Goal: Task Accomplishment & Management: Manage account settings

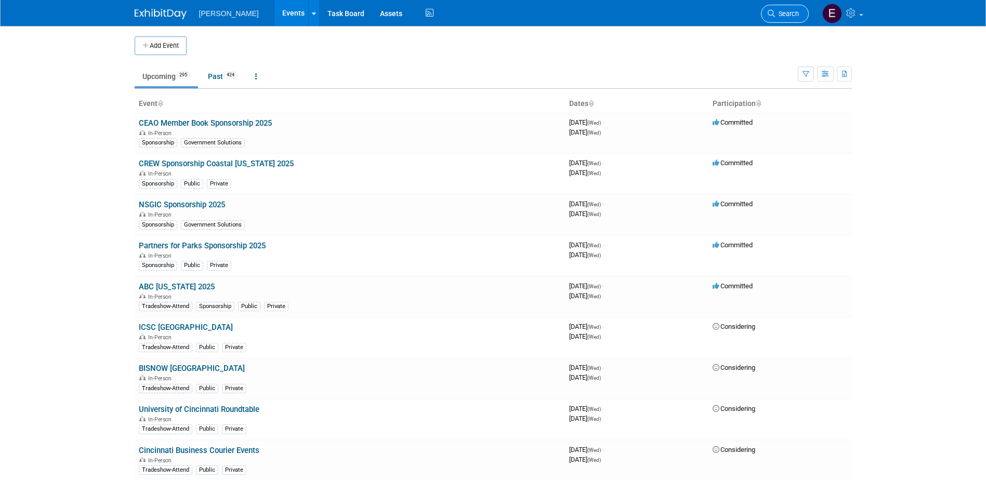
click at [797, 9] on link "Search" at bounding box center [785, 14] width 48 height 18
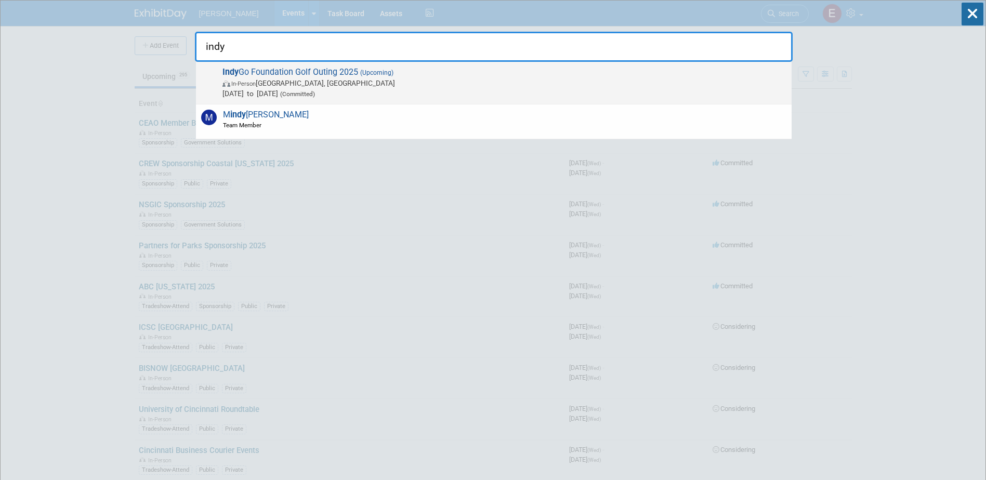
type input "indy"
click at [443, 84] on span "In-Person Indianapolis, IN" at bounding box center [504, 83] width 564 height 10
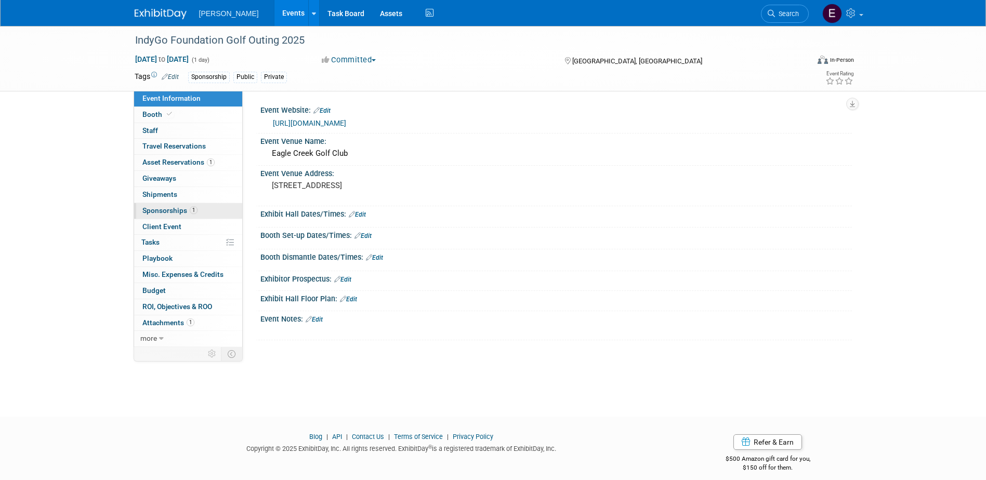
click at [160, 215] on link "1 Sponsorships 1" at bounding box center [188, 211] width 108 height 16
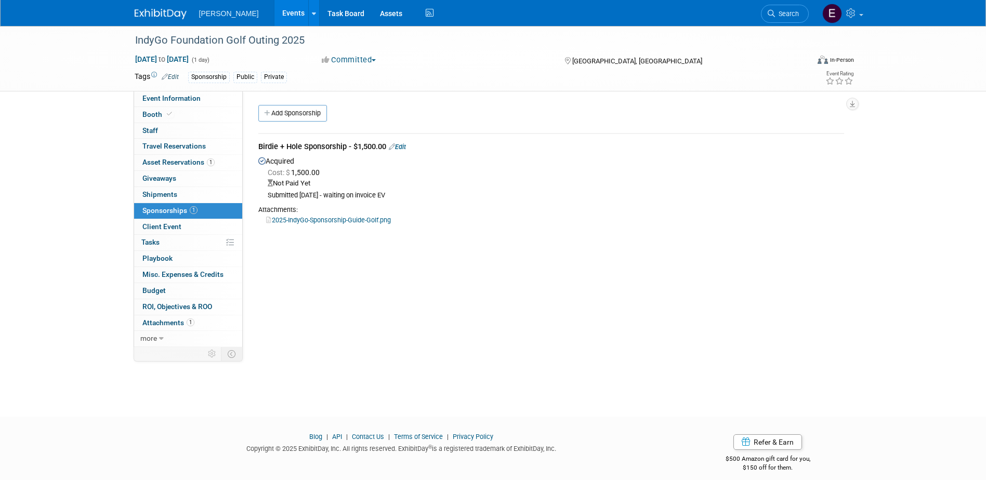
click at [339, 219] on link "2025-IndyGo-Sponsorship-Guide-Golf.png" at bounding box center [328, 220] width 125 height 8
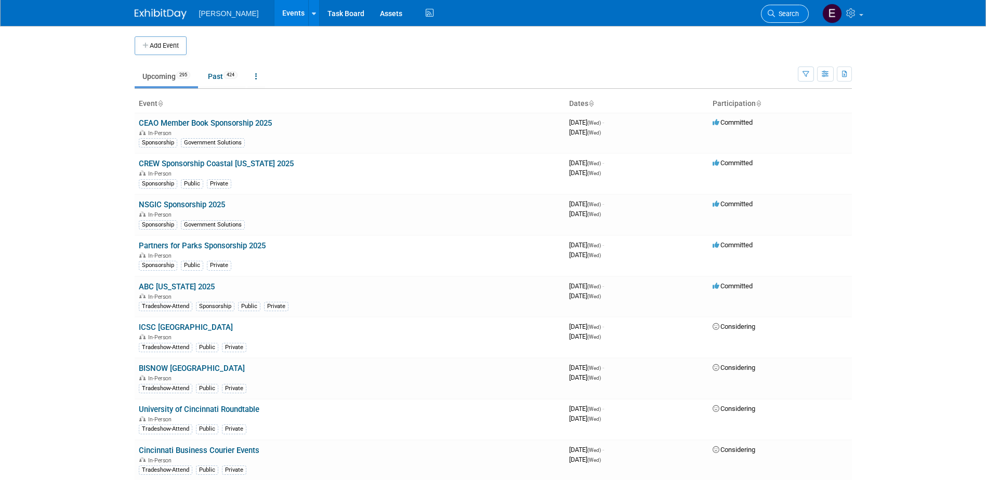
click at [784, 17] on span "Search" at bounding box center [787, 14] width 24 height 8
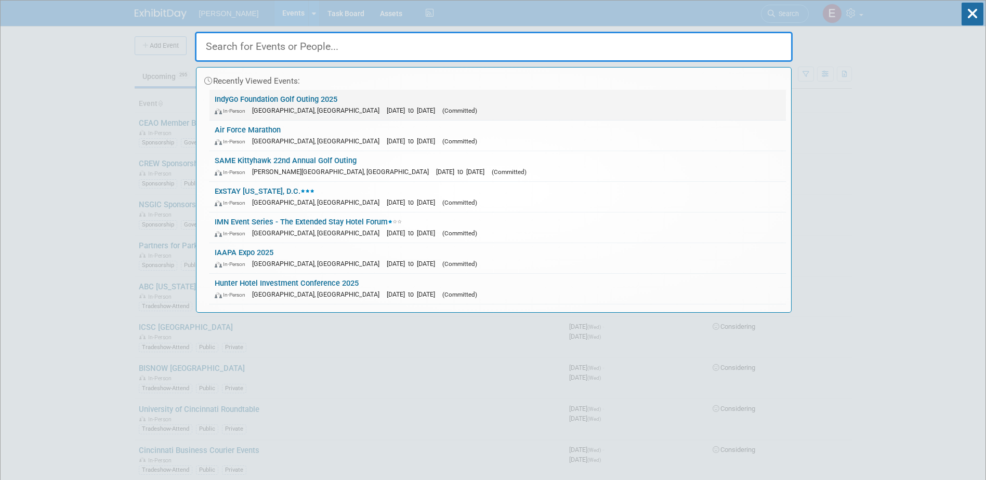
click at [281, 110] on span "[GEOGRAPHIC_DATA], [GEOGRAPHIC_DATA]" at bounding box center [318, 111] width 132 height 8
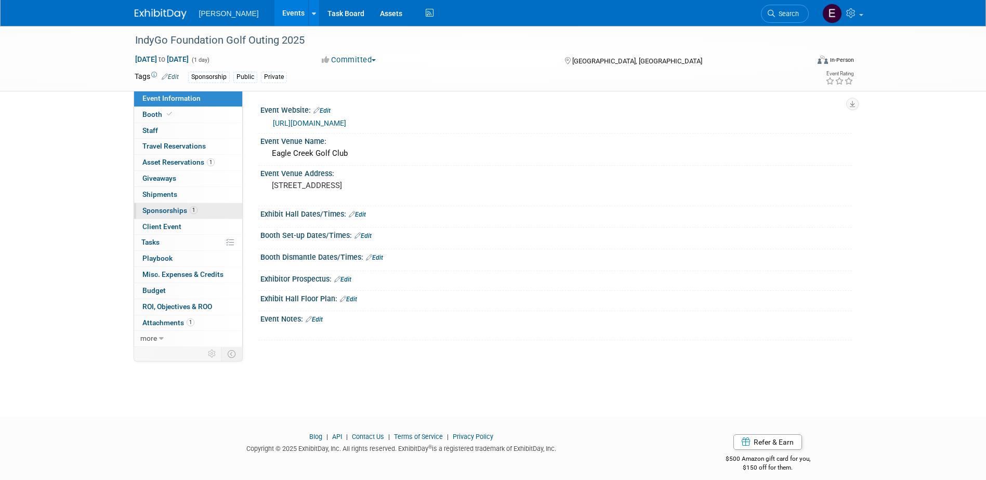
click at [198, 205] on link "1 Sponsorships 1" at bounding box center [188, 211] width 108 height 16
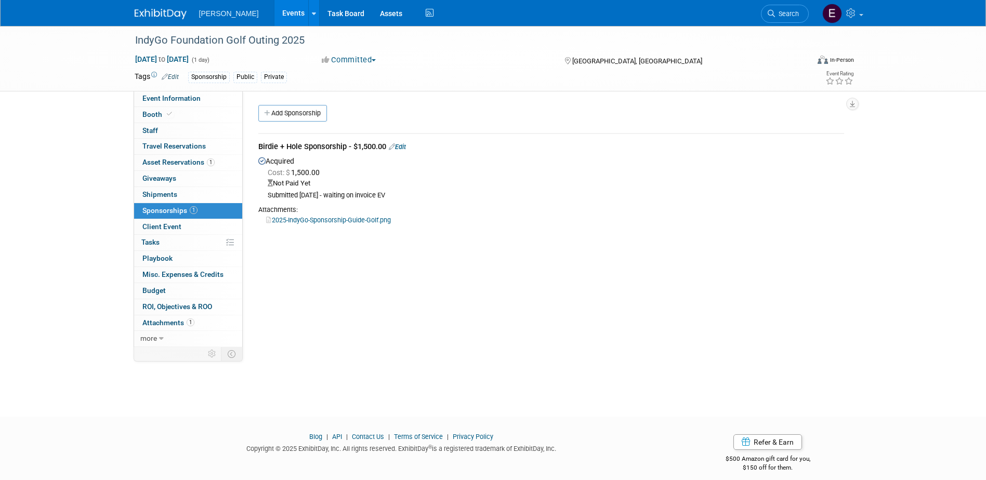
click at [403, 144] on link "Edit" at bounding box center [397, 147] width 17 height 8
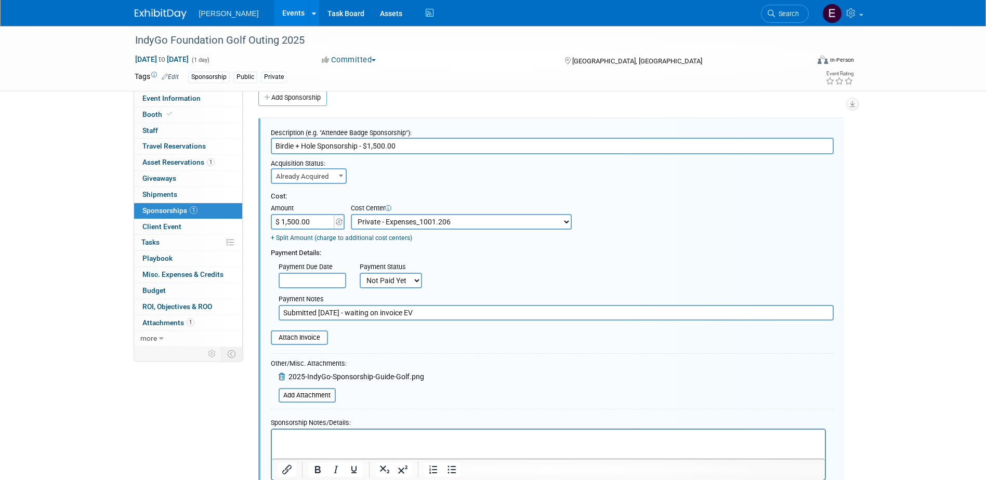
drag, startPoint x: 385, startPoint y: 284, endPoint x: 384, endPoint y: 291, distance: 7.3
click at [385, 284] on select "Not Paid Yet Partially Paid Paid in Full" at bounding box center [391, 281] width 62 height 16
select select "1"
click at [360, 273] on select "Not Paid Yet Partially Paid Paid in Full" at bounding box center [391, 281] width 62 height 16
drag, startPoint x: 444, startPoint y: 308, endPoint x: 225, endPoint y: 313, distance: 218.8
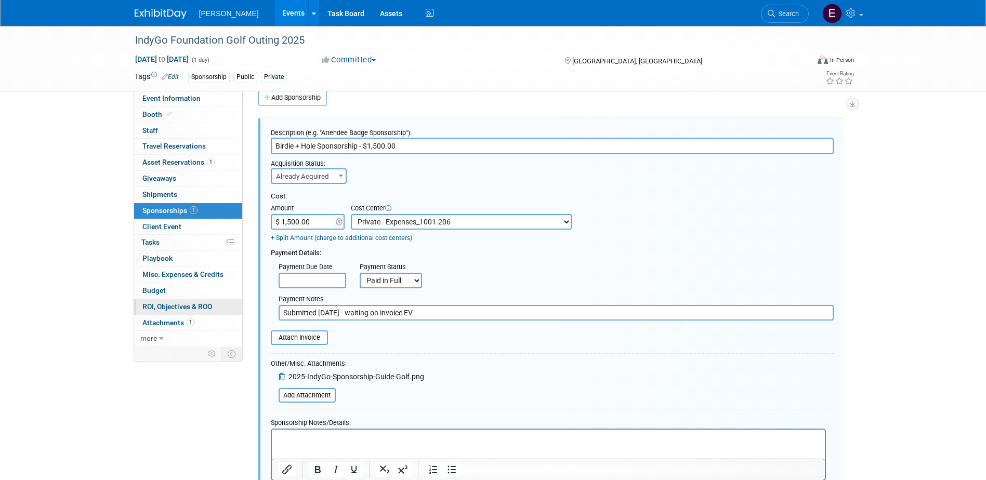
click at [226, 313] on div "Event Information Event Info Booth Booth 0 Staff 0 Staff 0 Travel Reservations …" at bounding box center [493, 264] width 733 height 509
type input "Paid via cc 8/15/25 EV"
click at [283, 376] on icon at bounding box center [283, 376] width 8 height 7
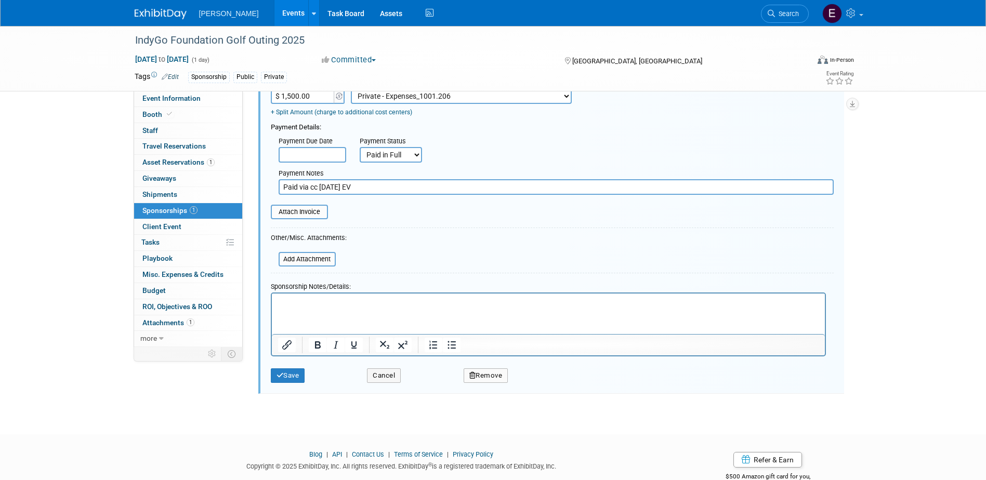
scroll to position [157, 0]
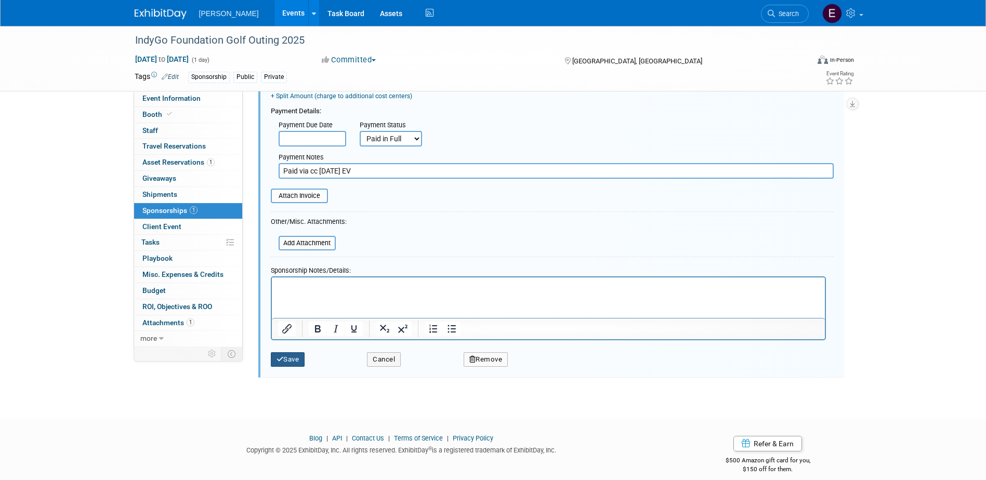
click at [283, 359] on button "Save" at bounding box center [288, 359] width 34 height 15
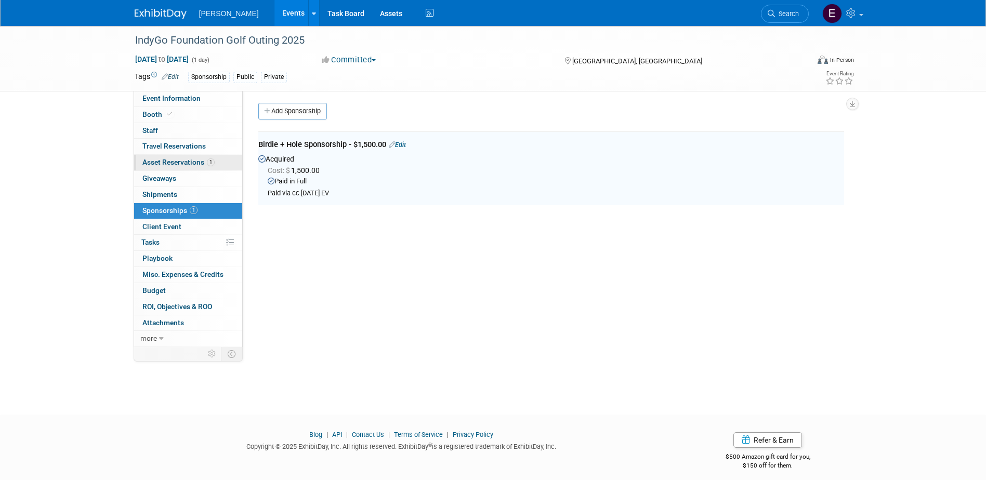
scroll to position [0, 0]
click at [182, 152] on link "0 Travel Reservations 0" at bounding box center [188, 147] width 108 height 16
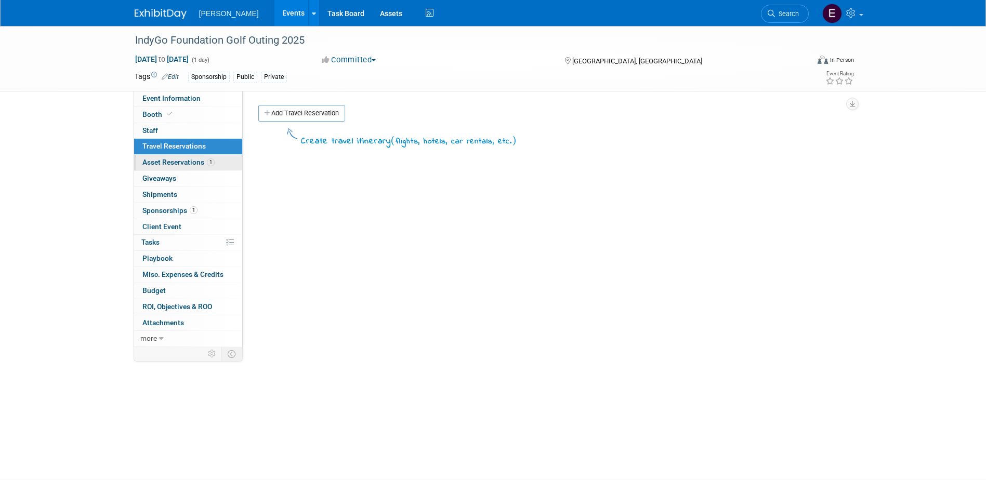
click at [185, 160] on span "Asset Reservations 1" at bounding box center [178, 162] width 72 height 8
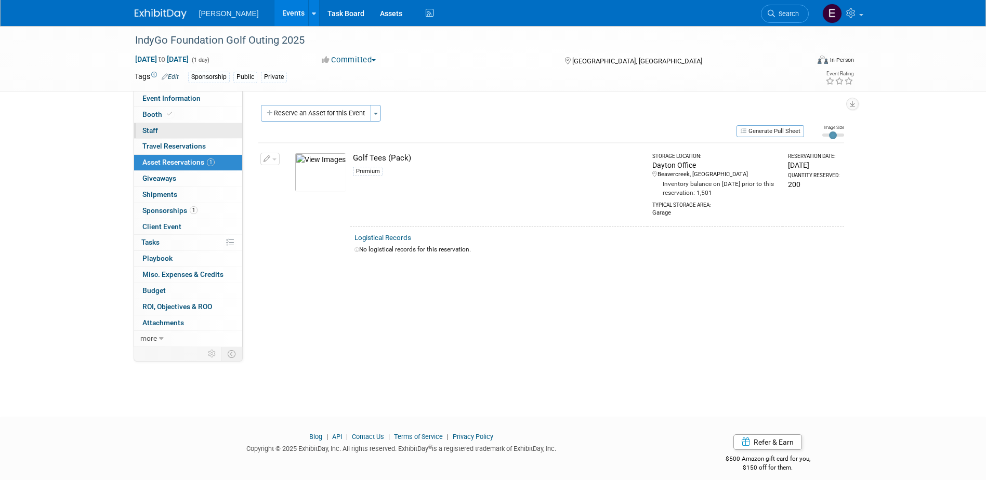
click at [184, 124] on link "0 Staff 0" at bounding box center [188, 131] width 108 height 16
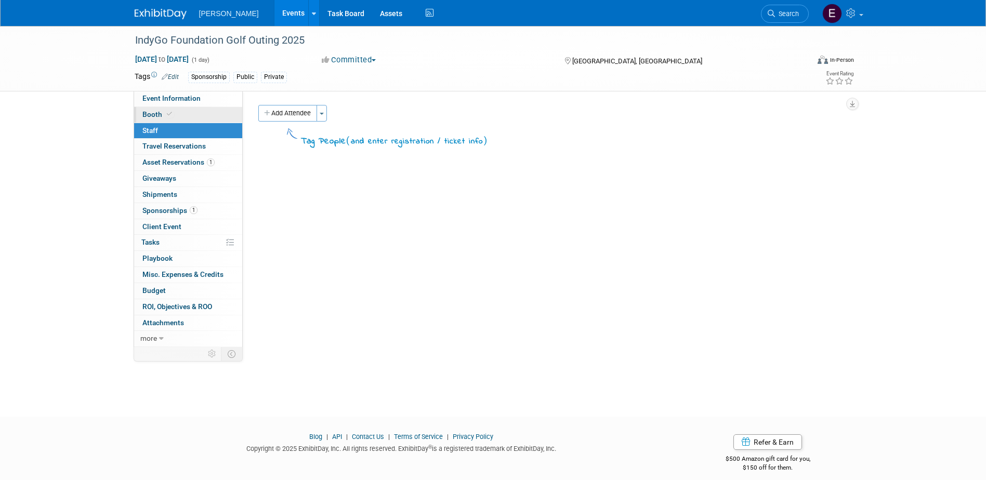
click at [185, 115] on link "Booth" at bounding box center [188, 115] width 108 height 16
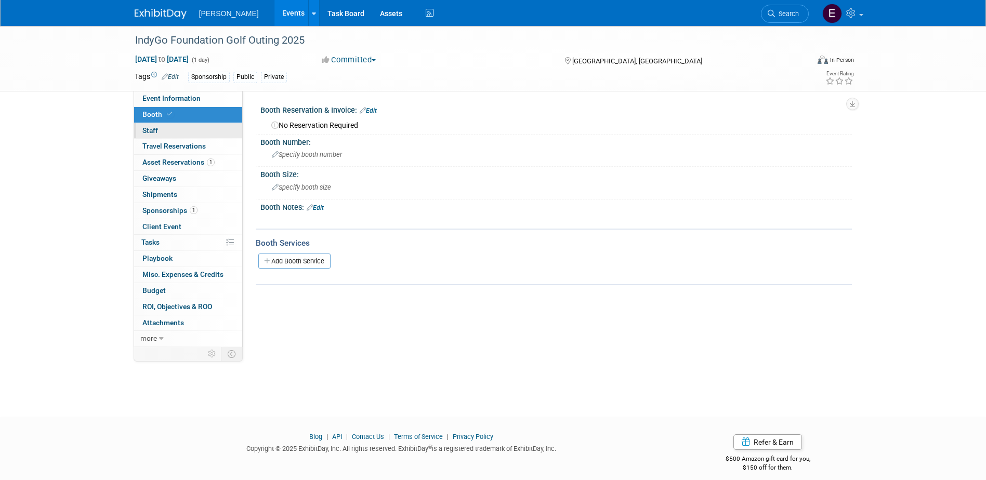
click at [182, 128] on link "0 Staff 0" at bounding box center [188, 131] width 108 height 16
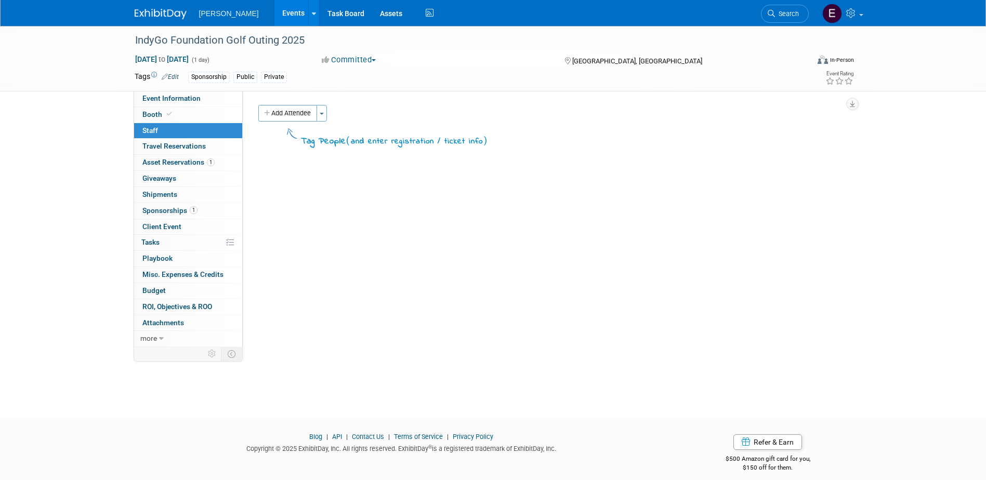
click at [301, 100] on div "Event Website: Edit https://www.indygo.net/foundation/iptf-golf-outing/ Event V…" at bounding box center [547, 219] width 609 height 256
click at [298, 108] on button "Add Attendee" at bounding box center [287, 113] width 59 height 17
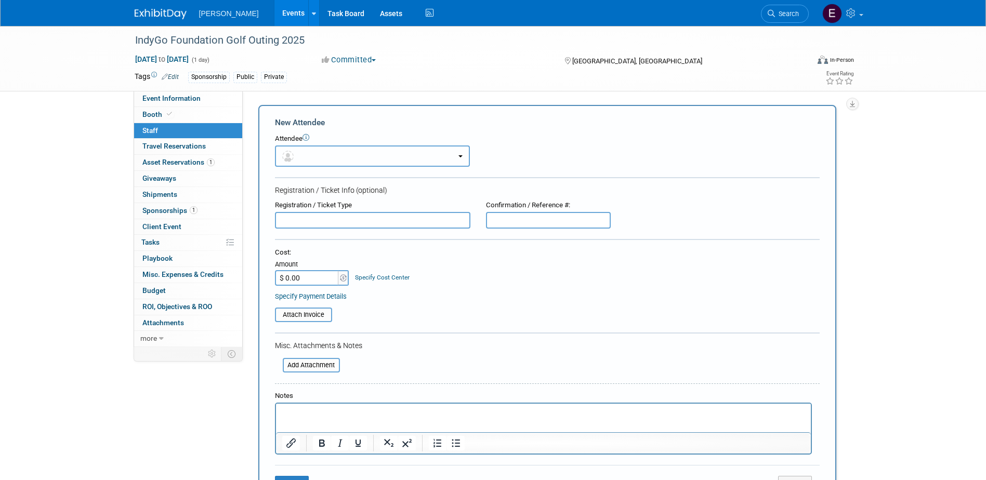
click at [367, 153] on button "button" at bounding box center [372, 155] width 195 height 21
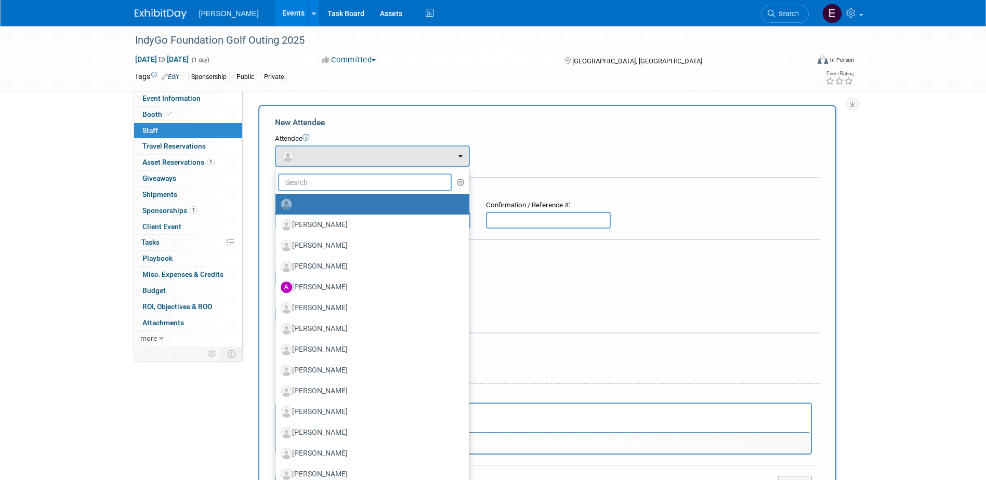
click at [348, 187] on input "text" at bounding box center [365, 183] width 174 height 18
type input "isen"
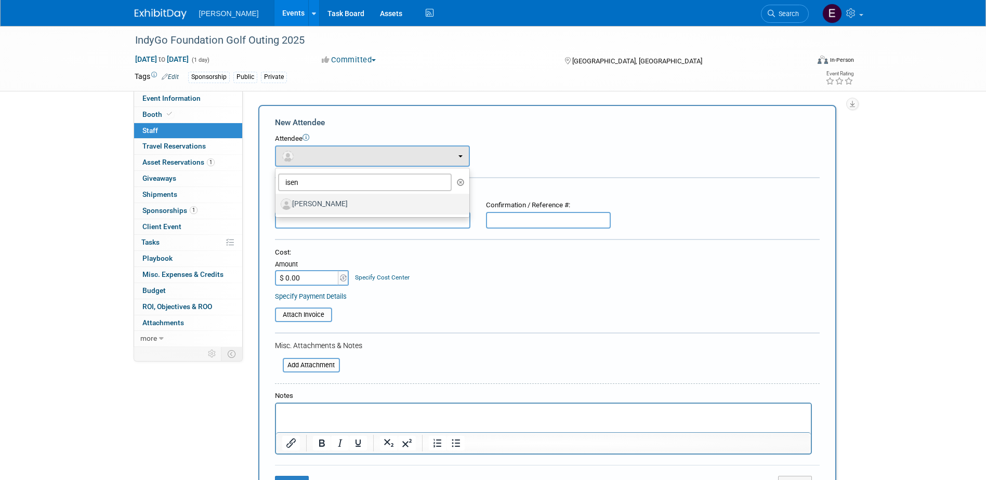
click at [368, 197] on label "Nick Isenberg" at bounding box center [370, 204] width 178 height 17
click at [277, 200] on input "Nick Isenberg" at bounding box center [273, 203] width 7 height 7
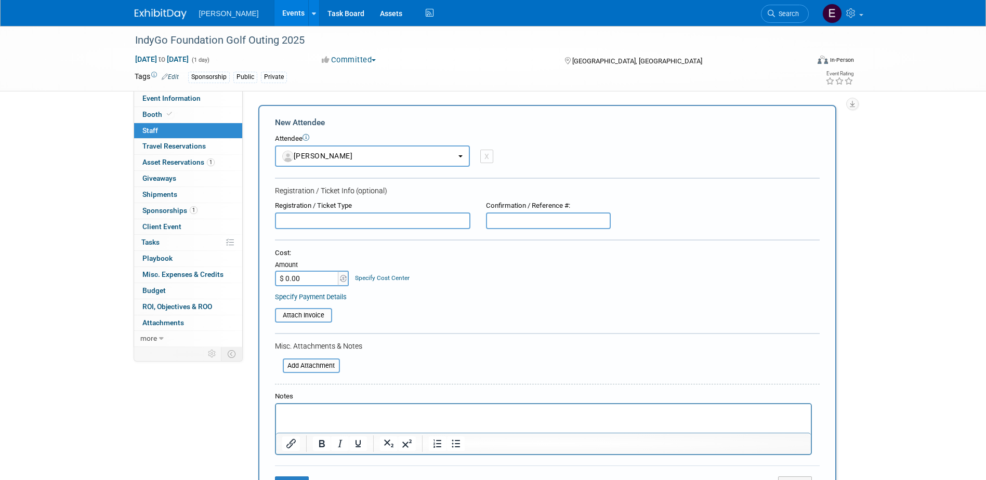
select select "0645a9d8-feeb-41f7-8327-bfd0e6688f3a"
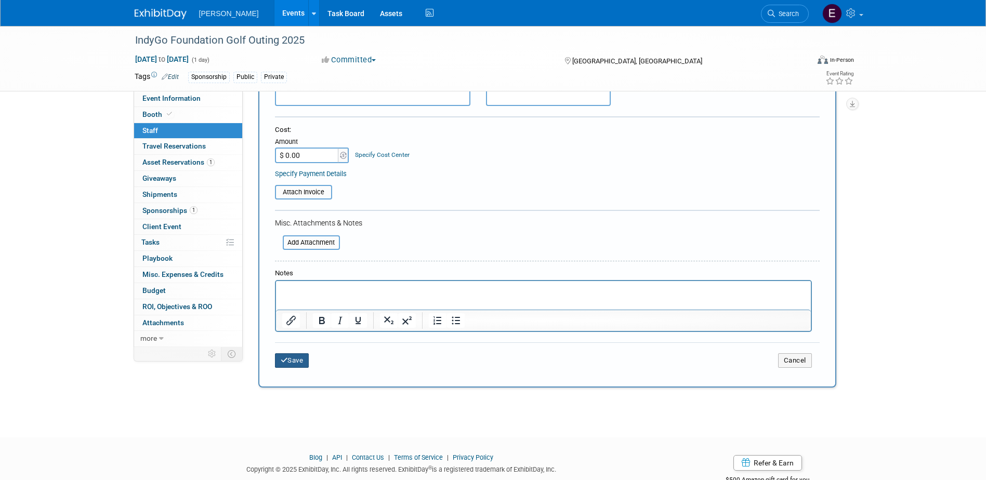
click at [295, 365] on button "Save" at bounding box center [292, 360] width 34 height 15
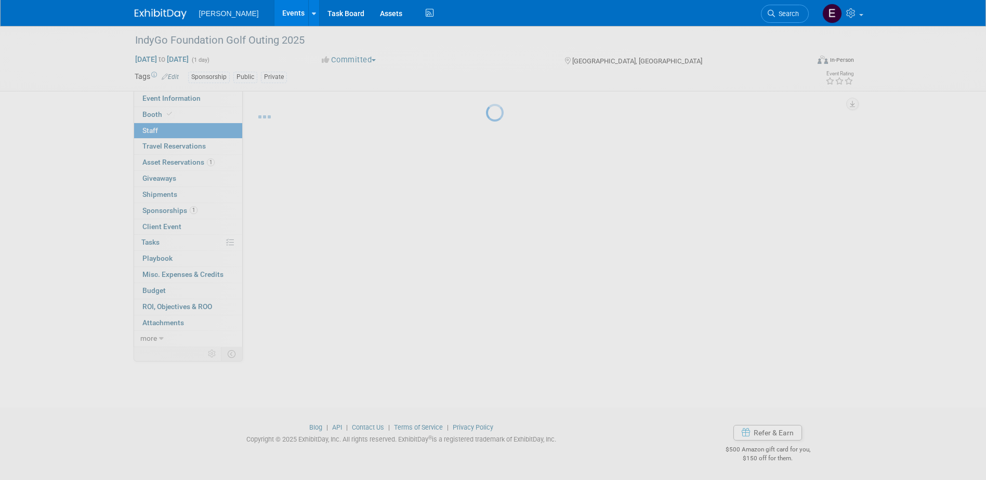
scroll to position [9, 0]
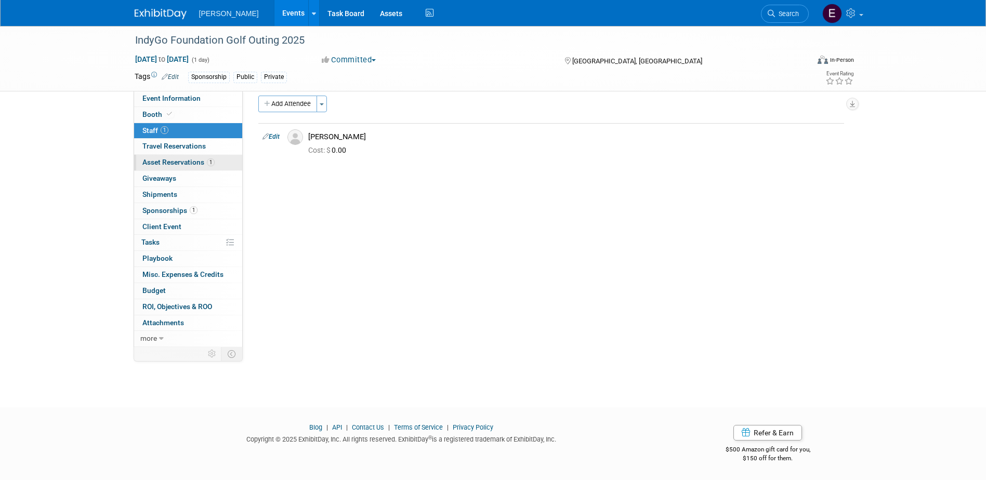
click at [208, 161] on span "1" at bounding box center [211, 162] width 8 height 8
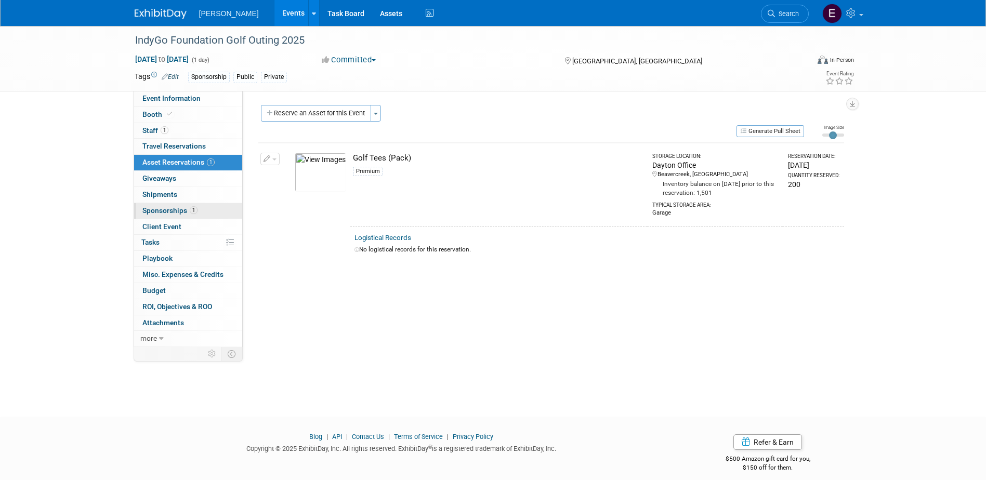
click at [204, 214] on link "1 Sponsorships 1" at bounding box center [188, 211] width 108 height 16
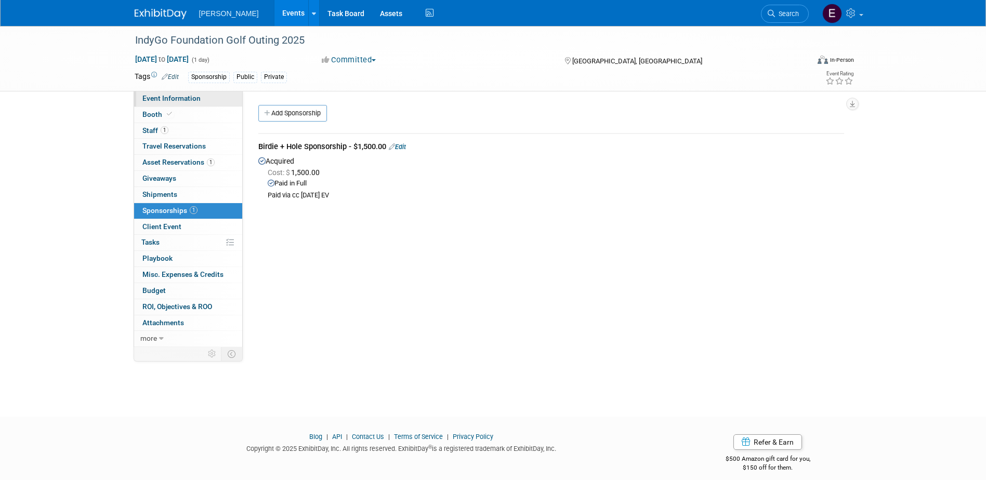
click at [179, 96] on span "Event Information" at bounding box center [171, 98] width 58 height 8
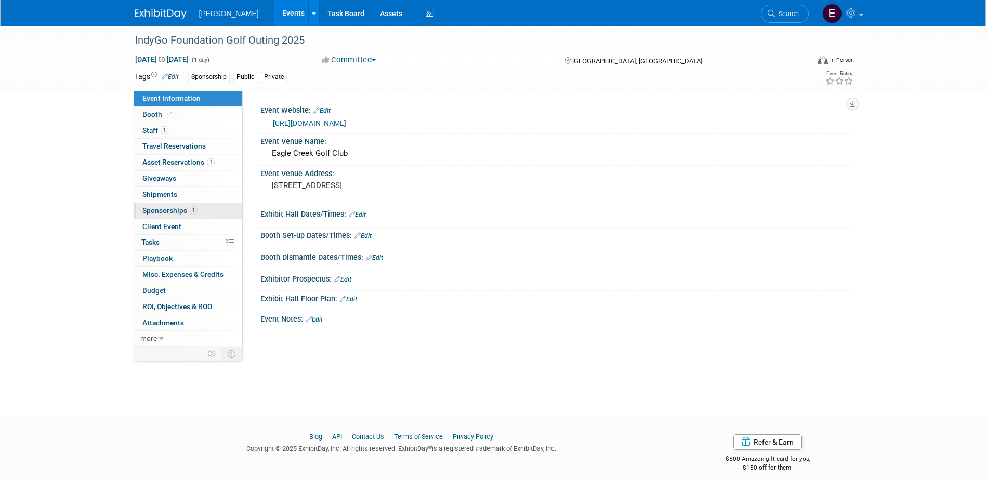
click at [194, 212] on span "1" at bounding box center [194, 210] width 8 height 8
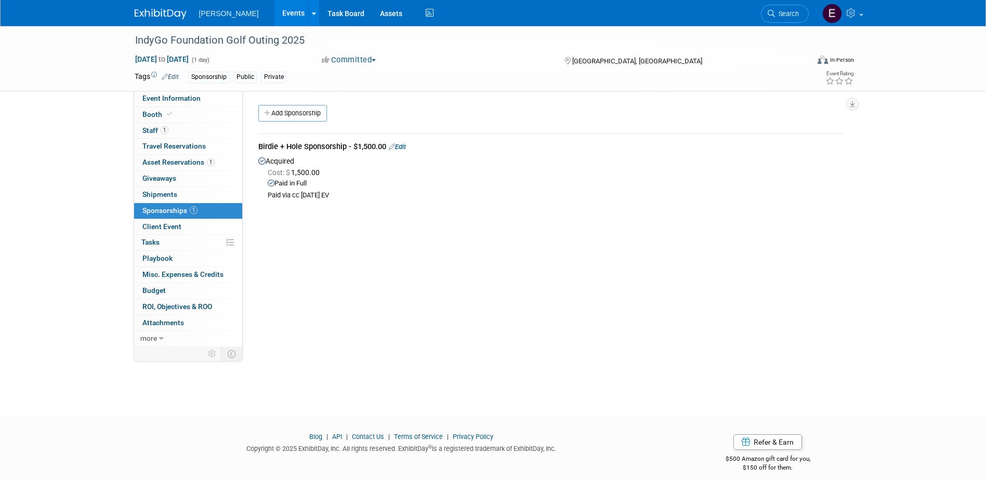
click at [783, 9] on link "Search" at bounding box center [785, 14] width 48 height 18
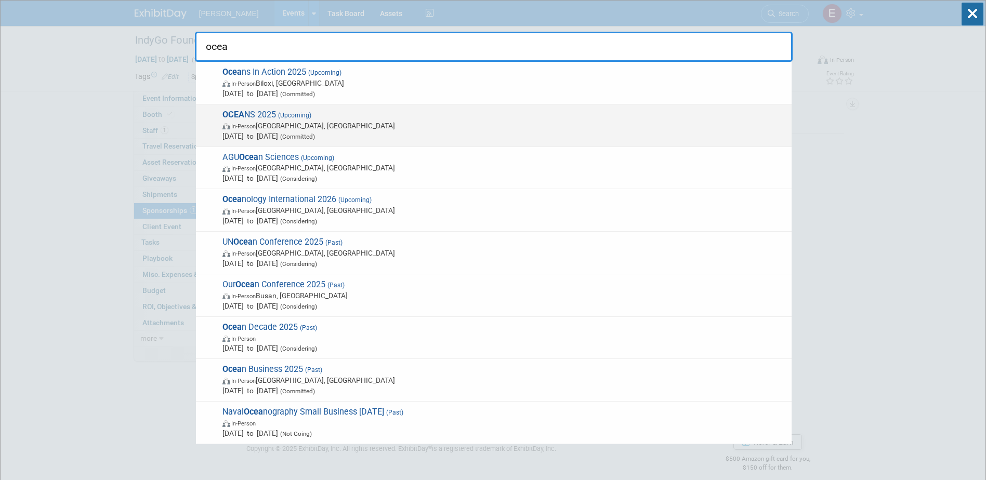
type input "ocea"
click at [281, 116] on span "(Upcoming)" at bounding box center [293, 115] width 35 height 7
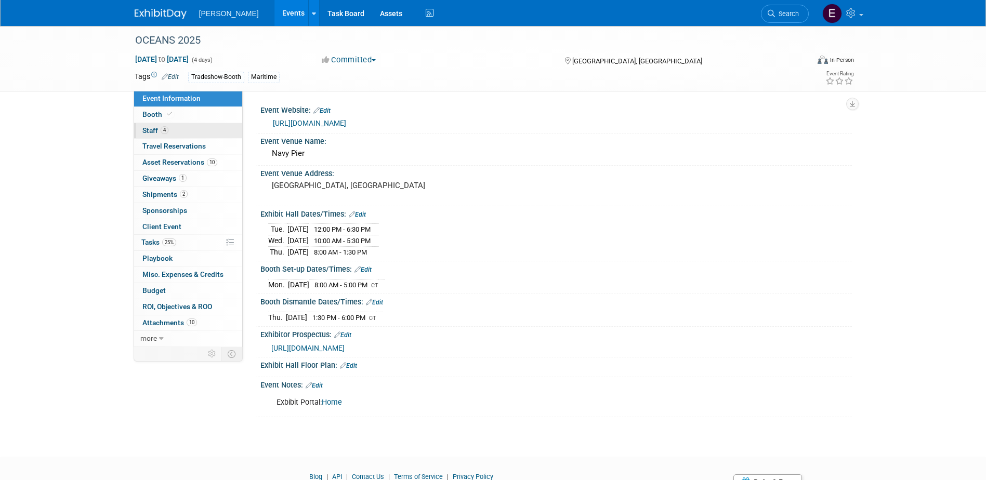
click at [189, 131] on link "4 Staff 4" at bounding box center [188, 131] width 108 height 16
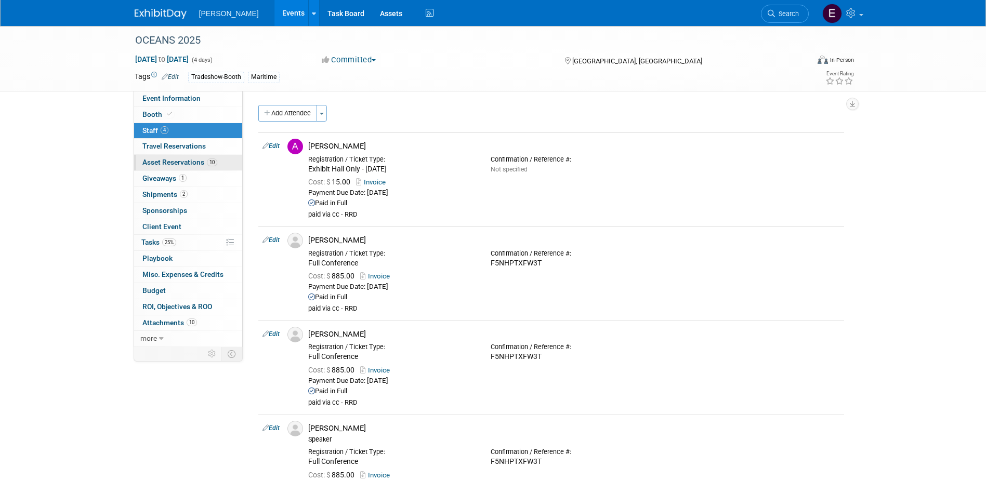
click at [177, 164] on span "Asset Reservations 10" at bounding box center [179, 162] width 75 height 8
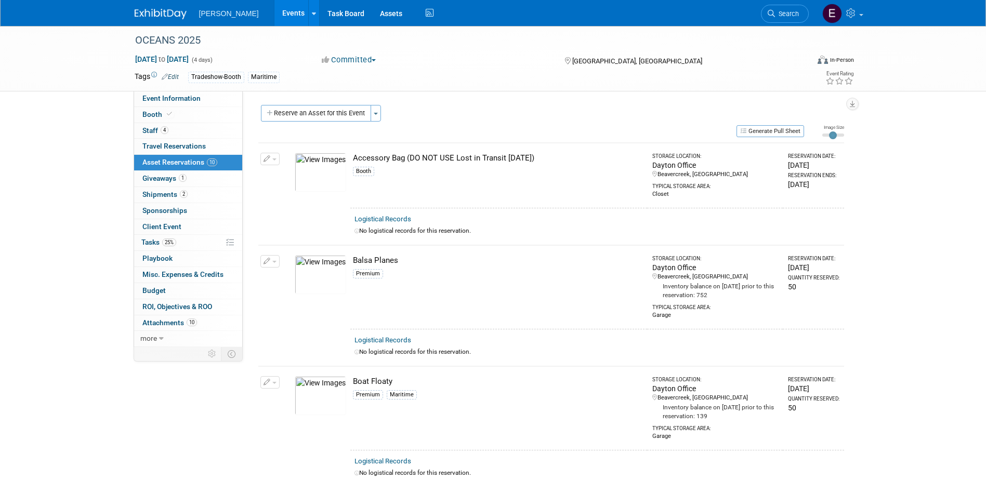
drag, startPoint x: 553, startPoint y: 162, endPoint x: 349, endPoint y: 160, distance: 203.7
click at [349, 160] on tr "Change Reservation Manage Logistical Records Cancel Reservation" at bounding box center [551, 175] width 586 height 65
click at [184, 128] on link "4 Staff 4" at bounding box center [188, 131] width 108 height 16
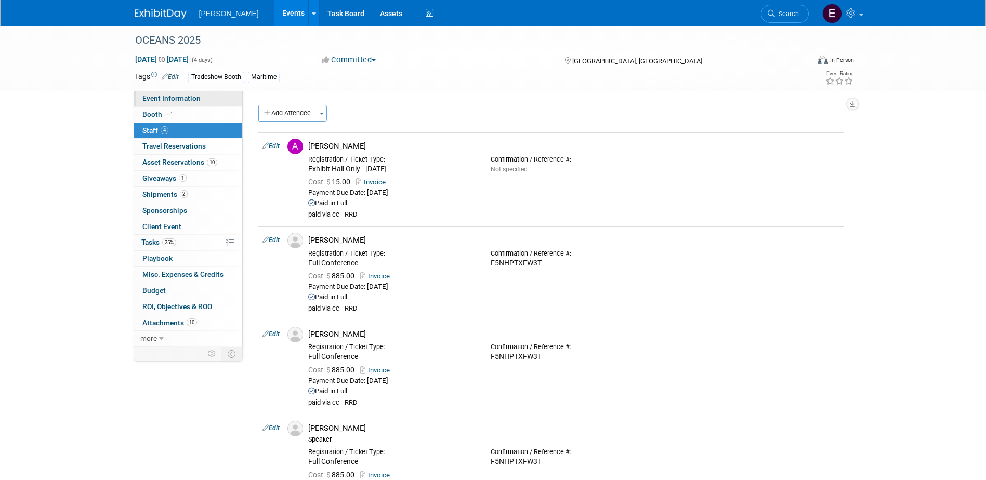
click at [180, 97] on span "Event Information" at bounding box center [171, 98] width 58 height 8
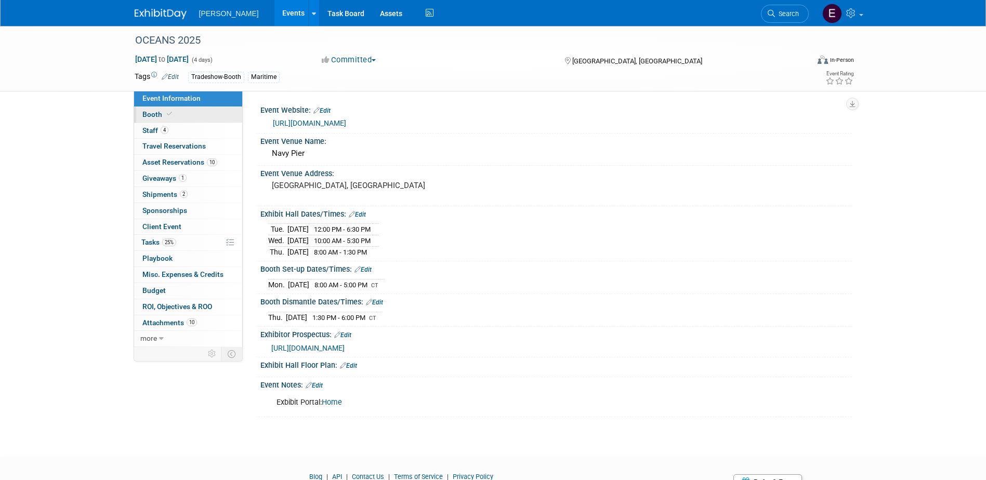
click at [179, 114] on link "Booth" at bounding box center [188, 115] width 108 height 16
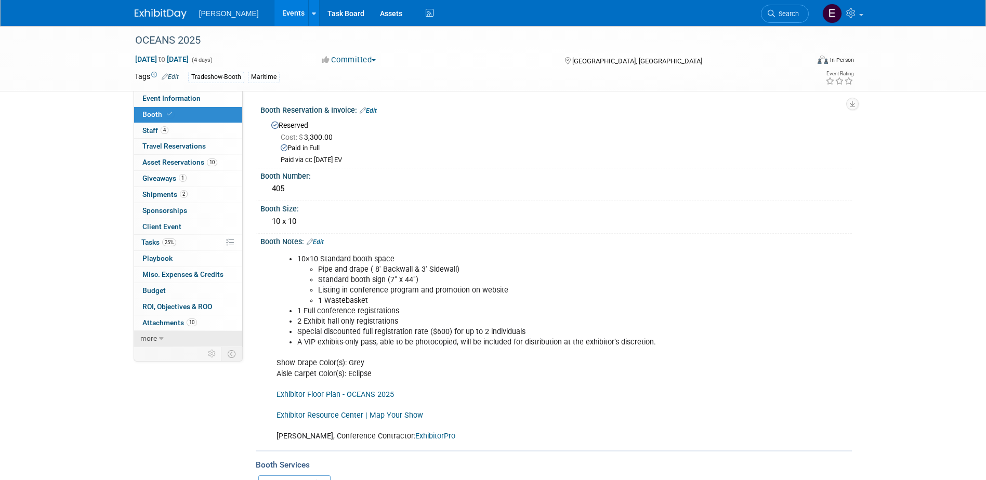
click at [170, 338] on link "more" at bounding box center [188, 339] width 108 height 16
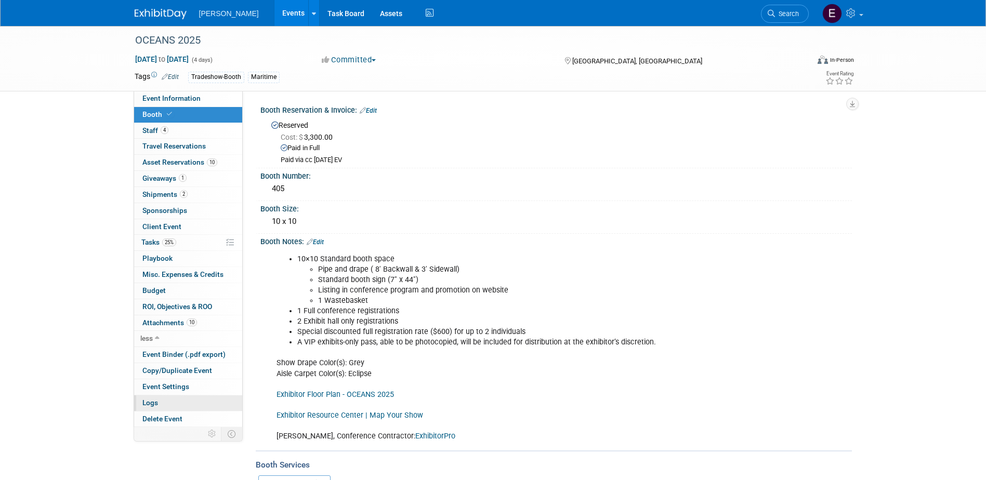
click at [170, 404] on link "Logs" at bounding box center [188, 403] width 108 height 16
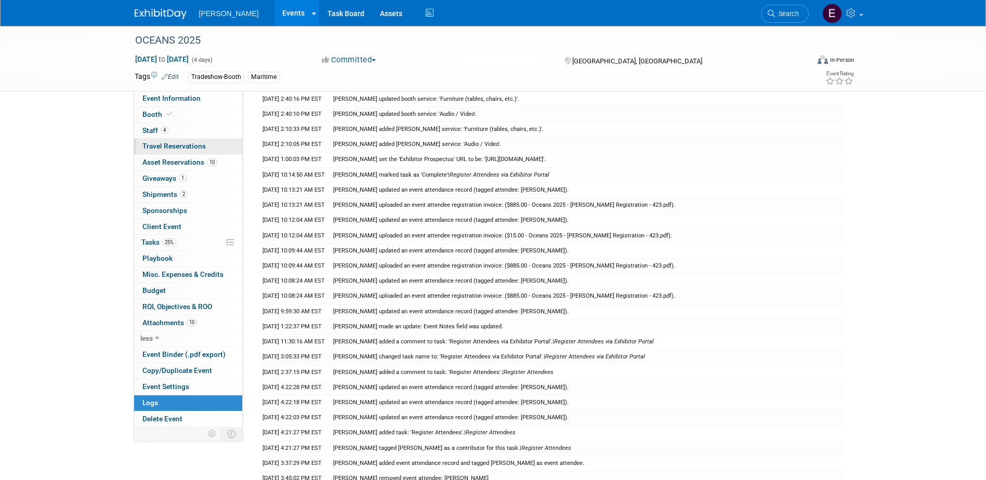
scroll to position [575, 0]
click at [161, 117] on span "Booth" at bounding box center [158, 114] width 32 height 8
